Goal: Information Seeking & Learning: Learn about a topic

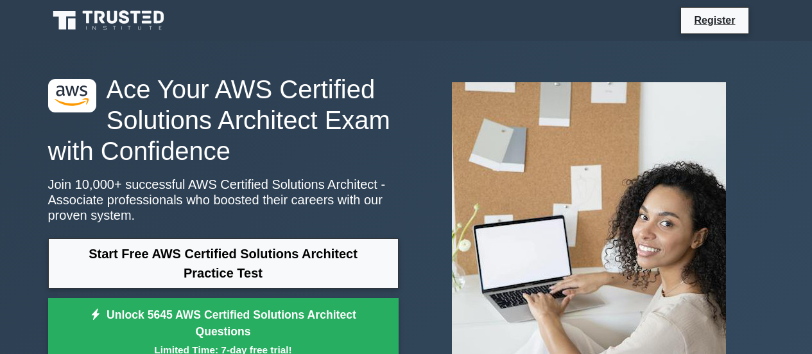
click at [284, 238] on link "Start Free AWS Certified Solutions Architect Practice Test" at bounding box center [223, 263] width 351 height 50
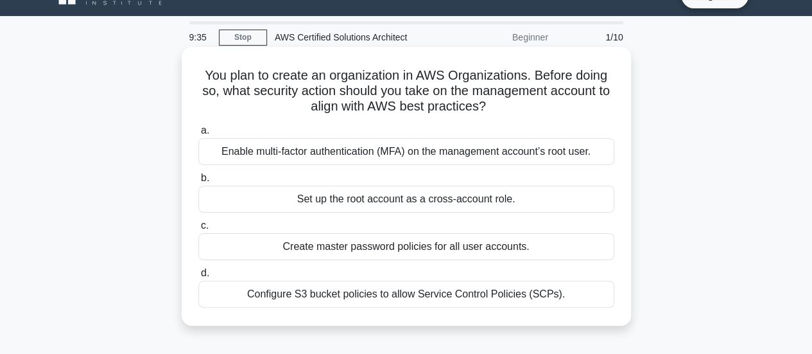
scroll to position [26, 0]
click at [520, 151] on div "Enable multi-factor authentication (MFA) on the management account’s root user." at bounding box center [406, 150] width 416 height 27
click at [198, 134] on input "a. Enable multi-factor authentication (MFA) on the management account’s root us…" at bounding box center [198, 130] width 0 height 8
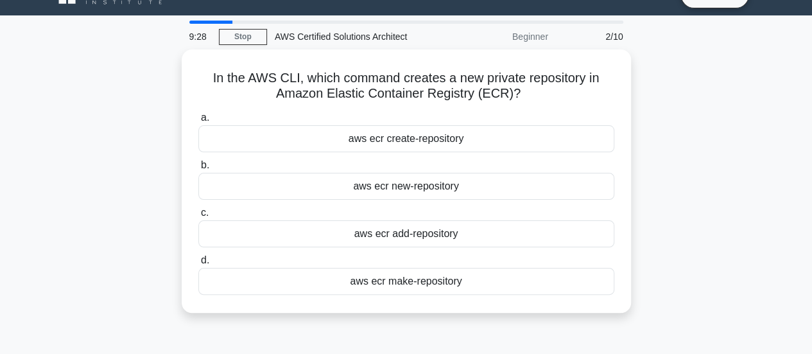
scroll to position [0, 0]
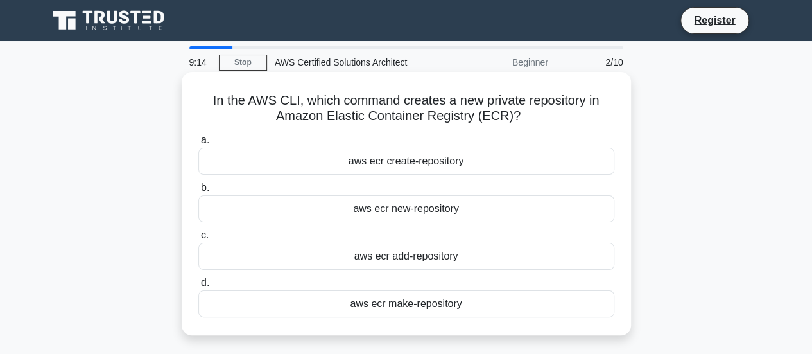
click at [516, 161] on div "aws ecr create-repository" at bounding box center [406, 161] width 416 height 27
click at [198, 144] on input "a. aws ecr create-repository" at bounding box center [198, 140] width 0 height 8
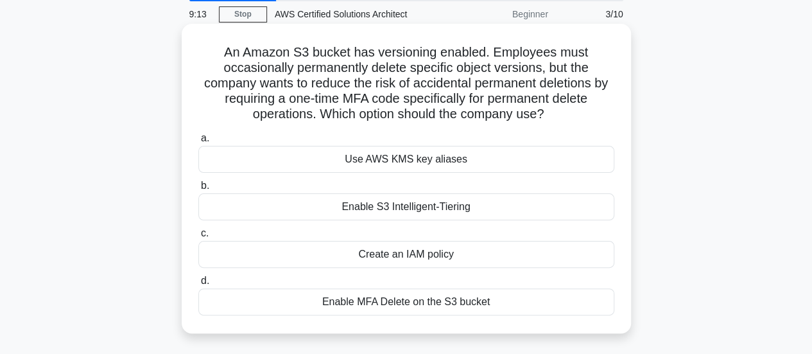
scroll to position [49, 0]
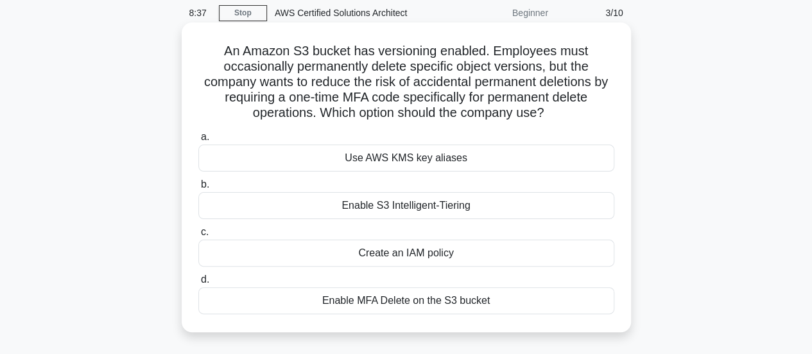
click at [432, 297] on div "Enable MFA Delete on the S3 bucket" at bounding box center [406, 300] width 416 height 27
click at [198, 284] on input "d. Enable MFA Delete on the S3 bucket" at bounding box center [198, 279] width 0 height 8
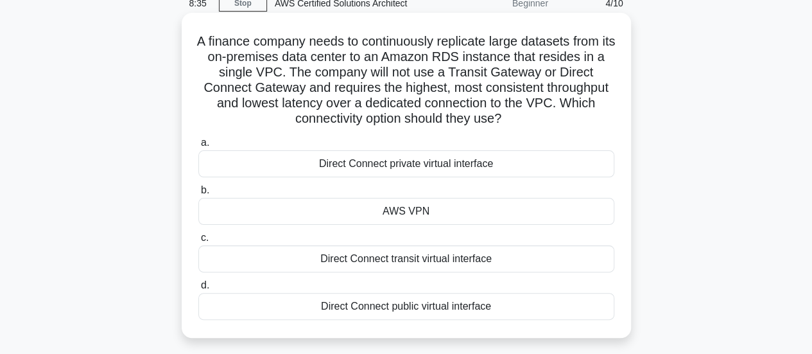
scroll to position [60, 0]
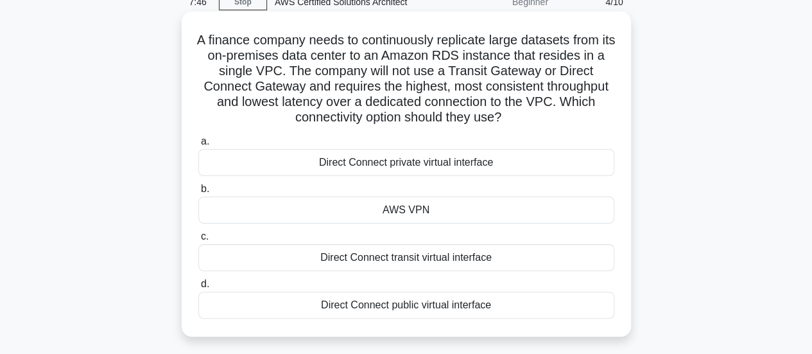
click at [427, 213] on div "AWS VPN" at bounding box center [406, 209] width 416 height 27
click at [198, 193] on input "b. AWS VPN" at bounding box center [198, 189] width 0 height 8
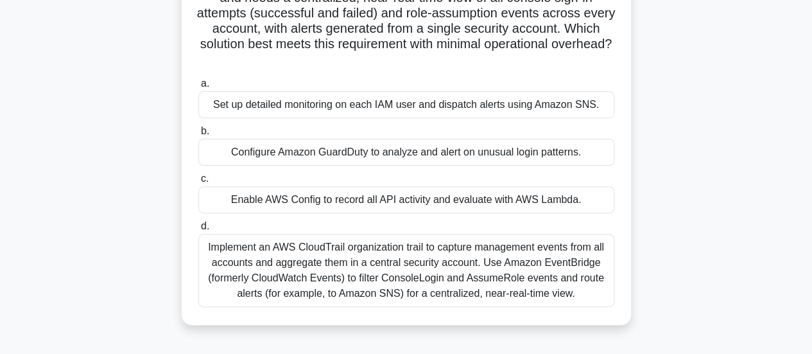
scroll to position [123, 0]
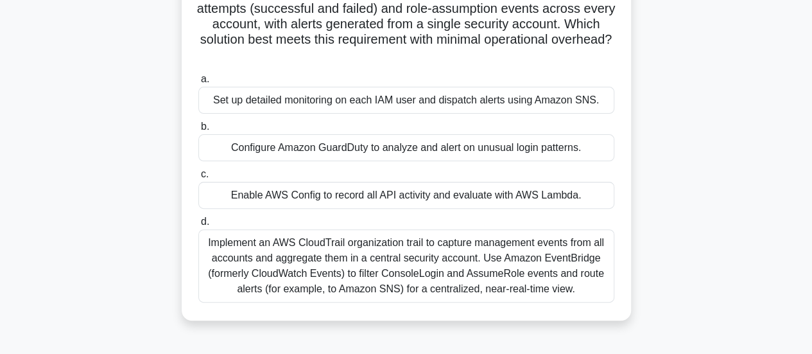
click at [402, 261] on div "Implement an AWS CloudTrail organization trail to capture management events fro…" at bounding box center [406, 265] width 416 height 73
click at [198, 226] on input "d. Implement an AWS CloudTrail organization trail to capture management events …" at bounding box center [198, 222] width 0 height 8
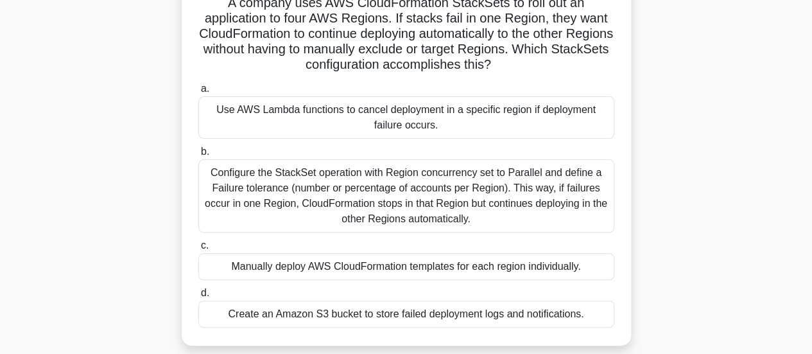
scroll to position [100, 0]
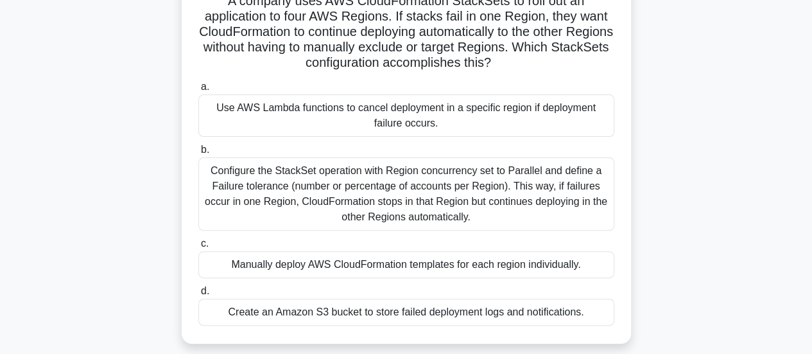
click at [589, 187] on div "Configure the StackSet operation with Region concurrency set to Parallel and de…" at bounding box center [406, 193] width 416 height 73
click at [198, 154] on input "b. Configure the StackSet operation with Region concurrency set to Parallel and…" at bounding box center [198, 150] width 0 height 8
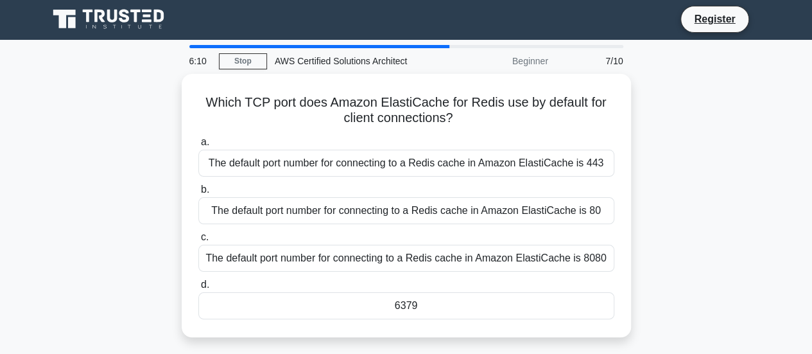
scroll to position [0, 0]
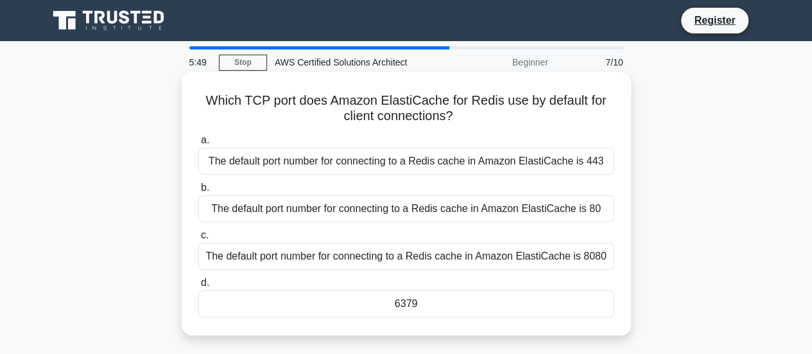
click at [539, 251] on div "The default port number for connecting to a Redis cache in Amazon ElastiCache i…" at bounding box center [406, 256] width 416 height 27
click at [198, 239] on input "c. The default port number for connecting to a Redis cache in Amazon ElastiCach…" at bounding box center [198, 235] width 0 height 8
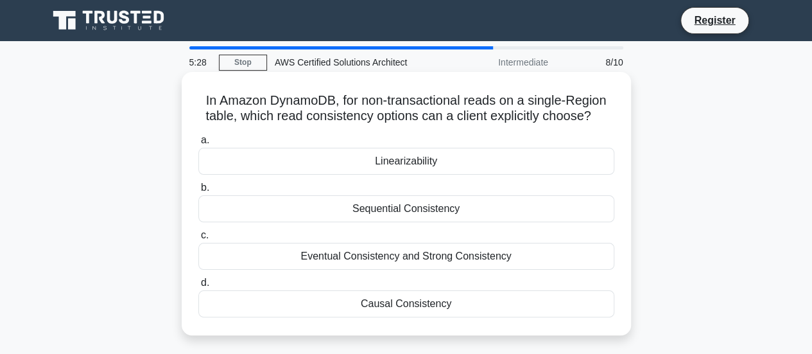
click at [487, 207] on div "Sequential Consistency" at bounding box center [406, 208] width 416 height 27
click at [198, 192] on input "b. Sequential Consistency" at bounding box center [198, 188] width 0 height 8
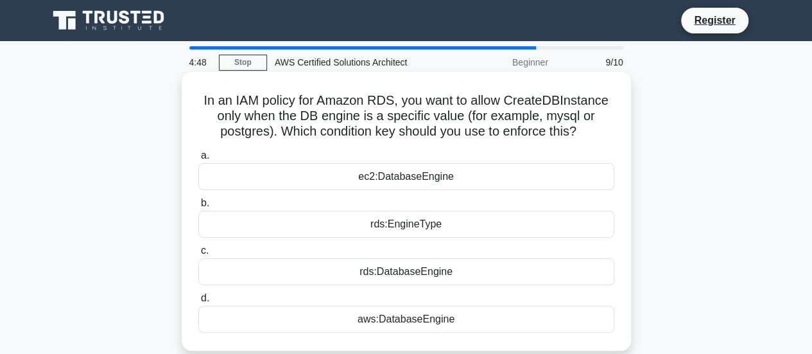
click at [466, 219] on div "rds:EngineType" at bounding box center [406, 224] width 416 height 27
click at [198, 207] on input "b. rds:EngineType" at bounding box center [198, 203] width 0 height 8
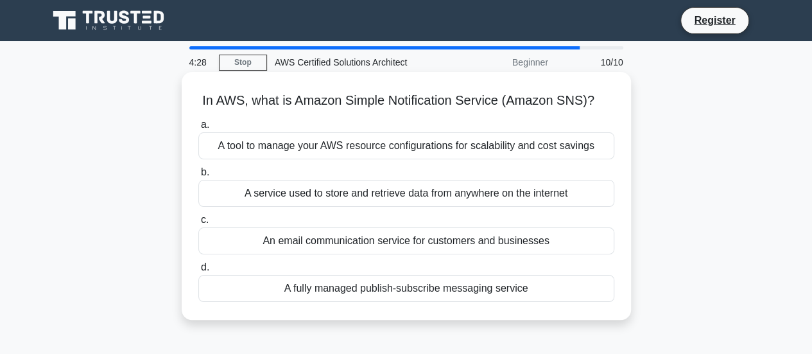
click at [470, 290] on div "A fully managed publish-subscribe messaging service" at bounding box center [406, 288] width 416 height 27
click at [198, 272] on input "d. A fully managed publish-subscribe messaging service" at bounding box center [198, 267] width 0 height 8
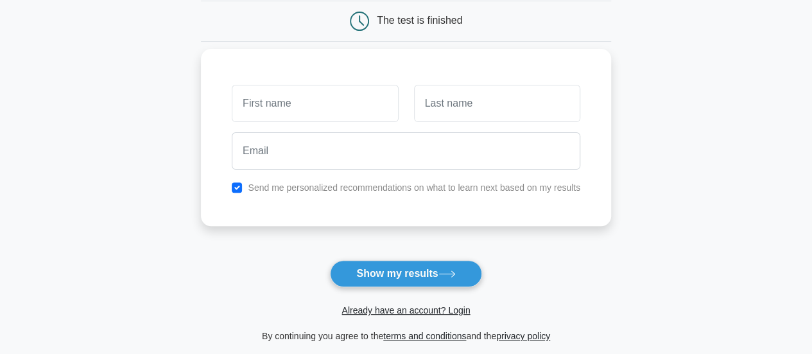
scroll to position [130, 0]
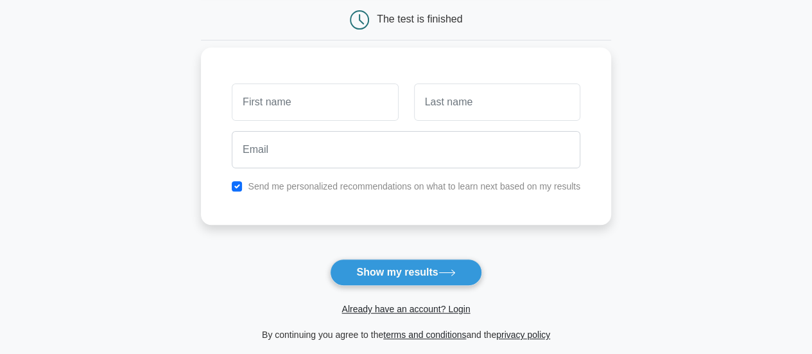
click at [349, 90] on input "text" at bounding box center [315, 101] width 166 height 37
type input "fdf"
click at [467, 110] on input "text" at bounding box center [497, 101] width 166 height 37
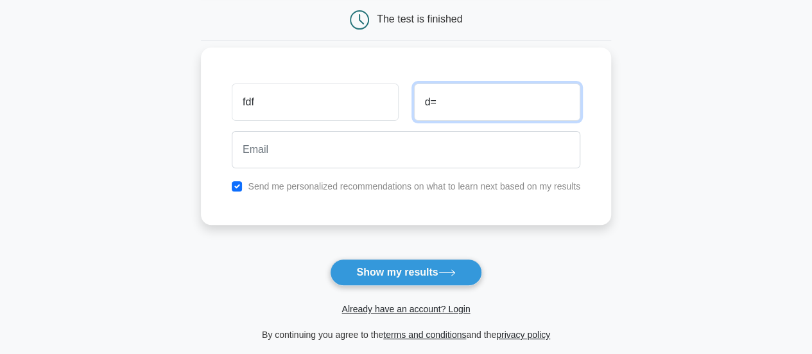
type input "d=="
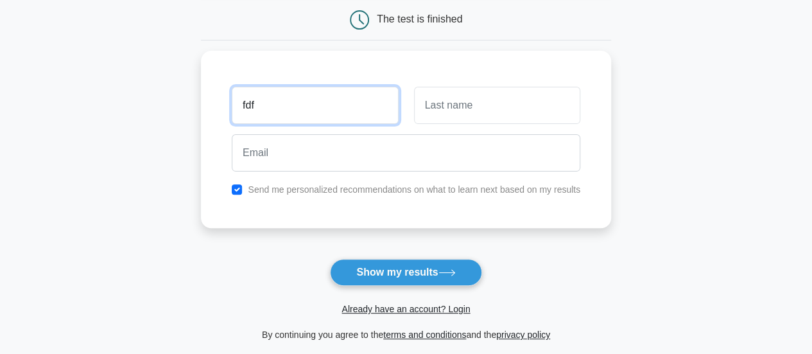
drag, startPoint x: 321, startPoint y: 104, endPoint x: 129, endPoint y: 130, distance: 193.8
click at [129, 130] on main "Wait, there is more! Continue to see your result The test is finished fdf" at bounding box center [406, 142] width 812 height 462
type input "L"
type input "Valeriia"
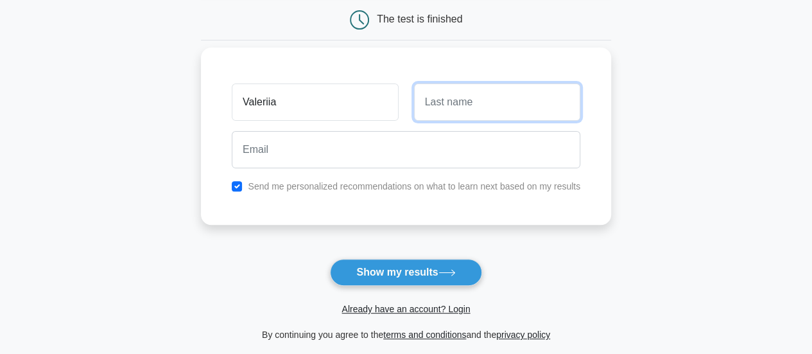
click at [490, 109] on input "text" at bounding box center [497, 101] width 166 height 37
type input "Lavireall"
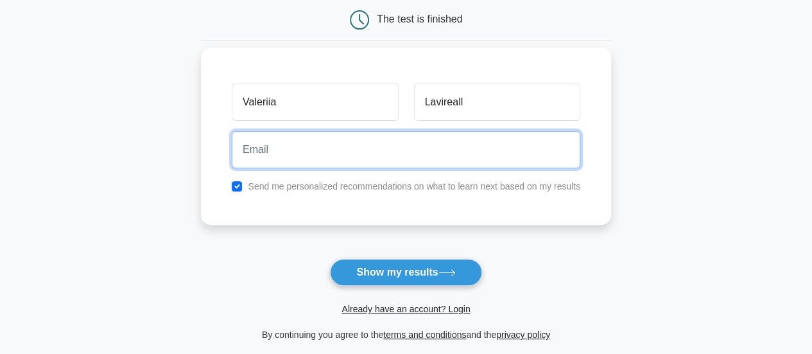
click at [431, 157] on input "email" at bounding box center [406, 149] width 349 height 37
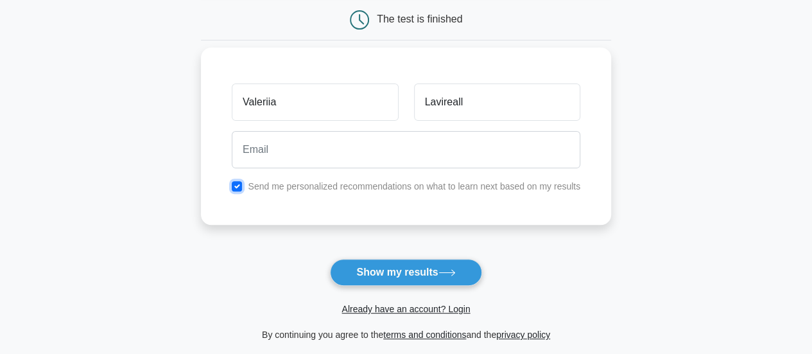
click at [238, 182] on input "checkbox" at bounding box center [237, 186] width 10 height 10
checkbox input "false"
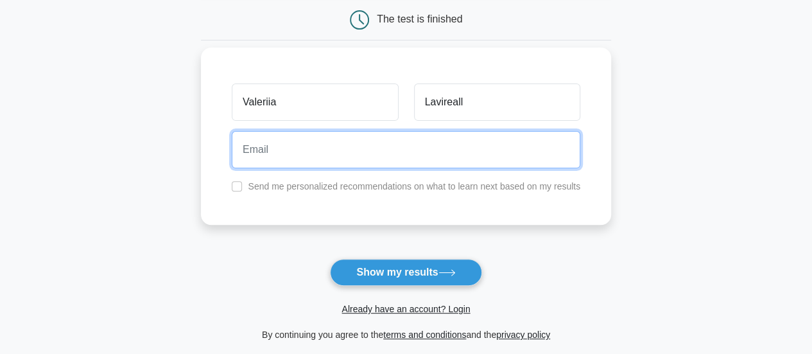
click at [276, 150] on input "email" at bounding box center [406, 149] width 349 height 37
type input "lavireall@outlook.com"
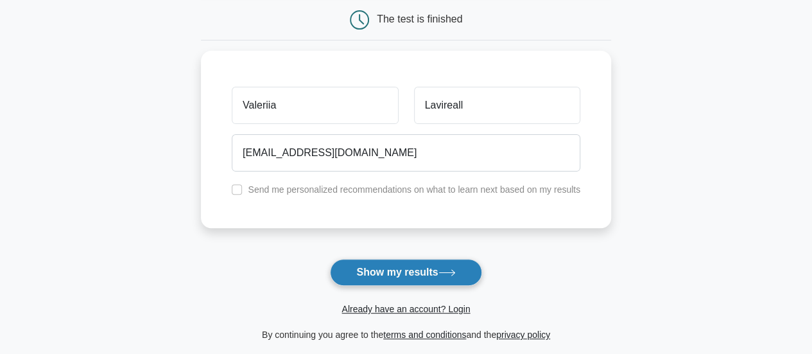
click at [433, 266] on button "Show my results" at bounding box center [406, 272] width 152 height 27
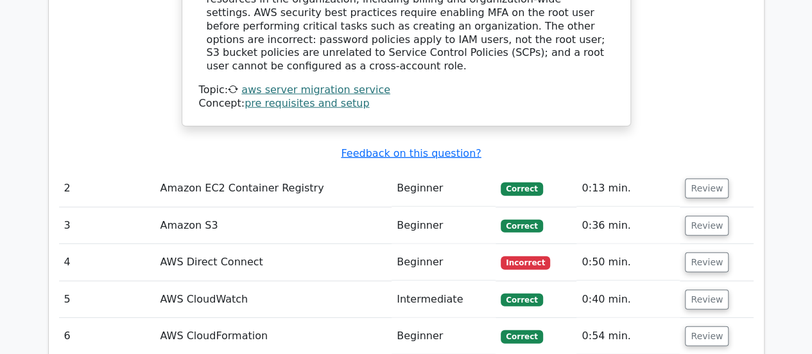
scroll to position [1560, 0]
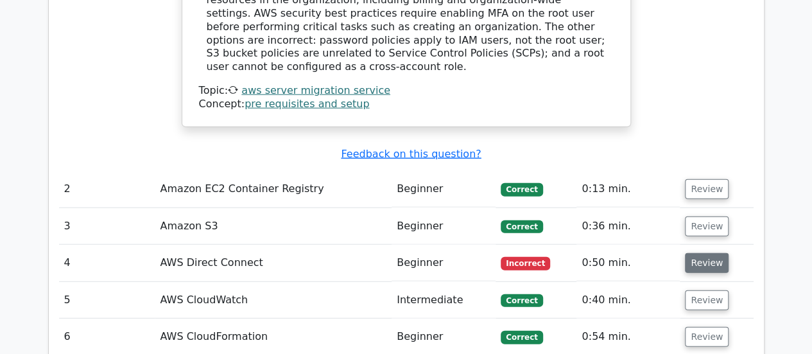
click at [699, 253] on button "Review" at bounding box center [707, 263] width 44 height 20
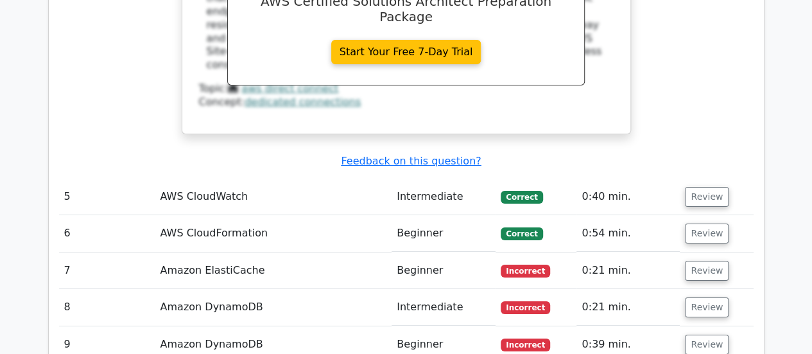
scroll to position [2259, 0]
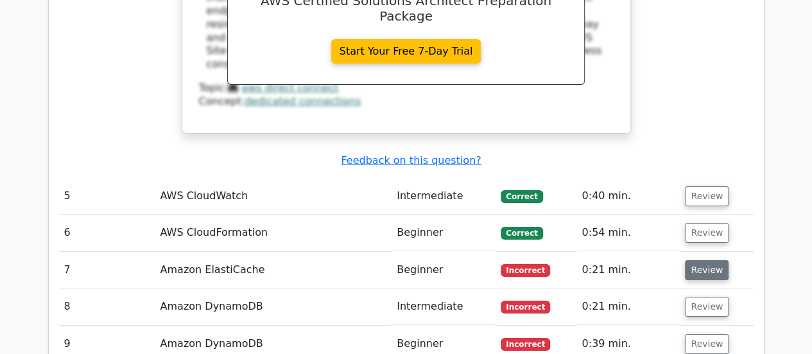
click at [706, 260] on button "Review" at bounding box center [707, 270] width 44 height 20
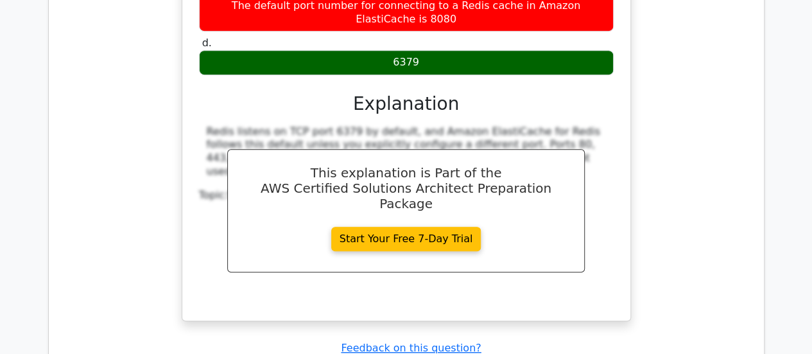
scroll to position [2807, 0]
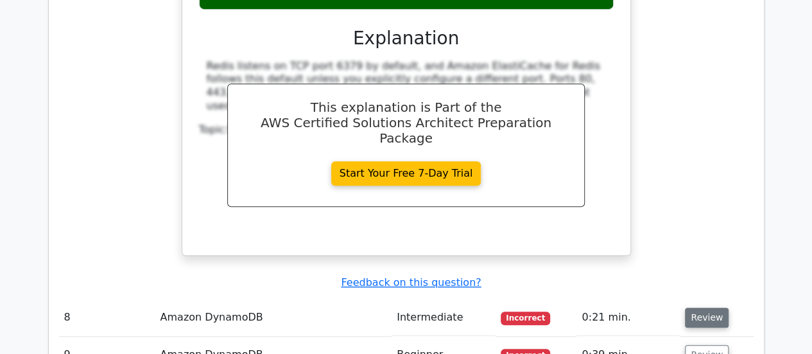
click at [720, 308] on button "Review" at bounding box center [707, 318] width 44 height 20
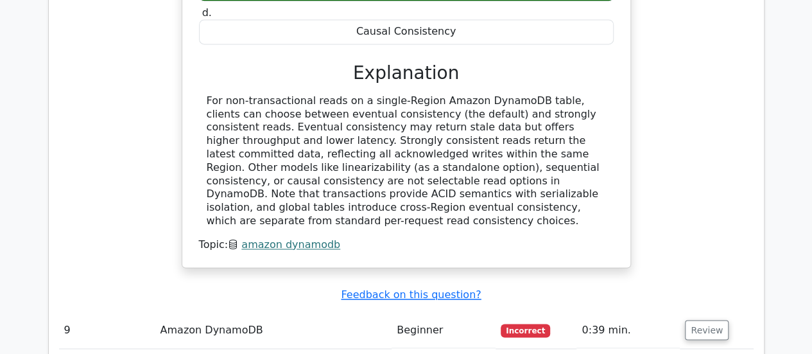
scroll to position [3343, 0]
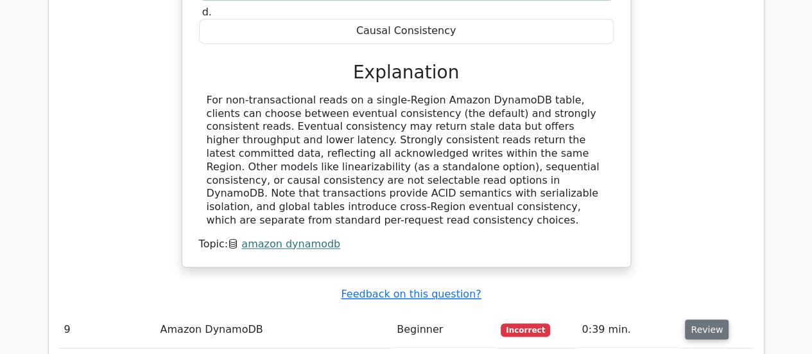
click at [709, 319] on button "Review" at bounding box center [707, 329] width 44 height 20
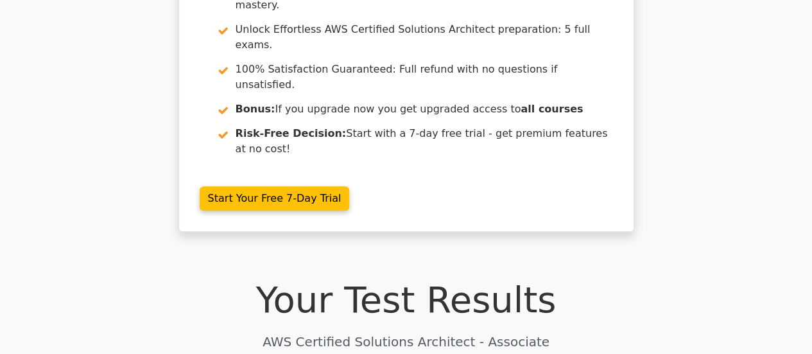
scroll to position [154, 0]
